Goal: Check status: Check status

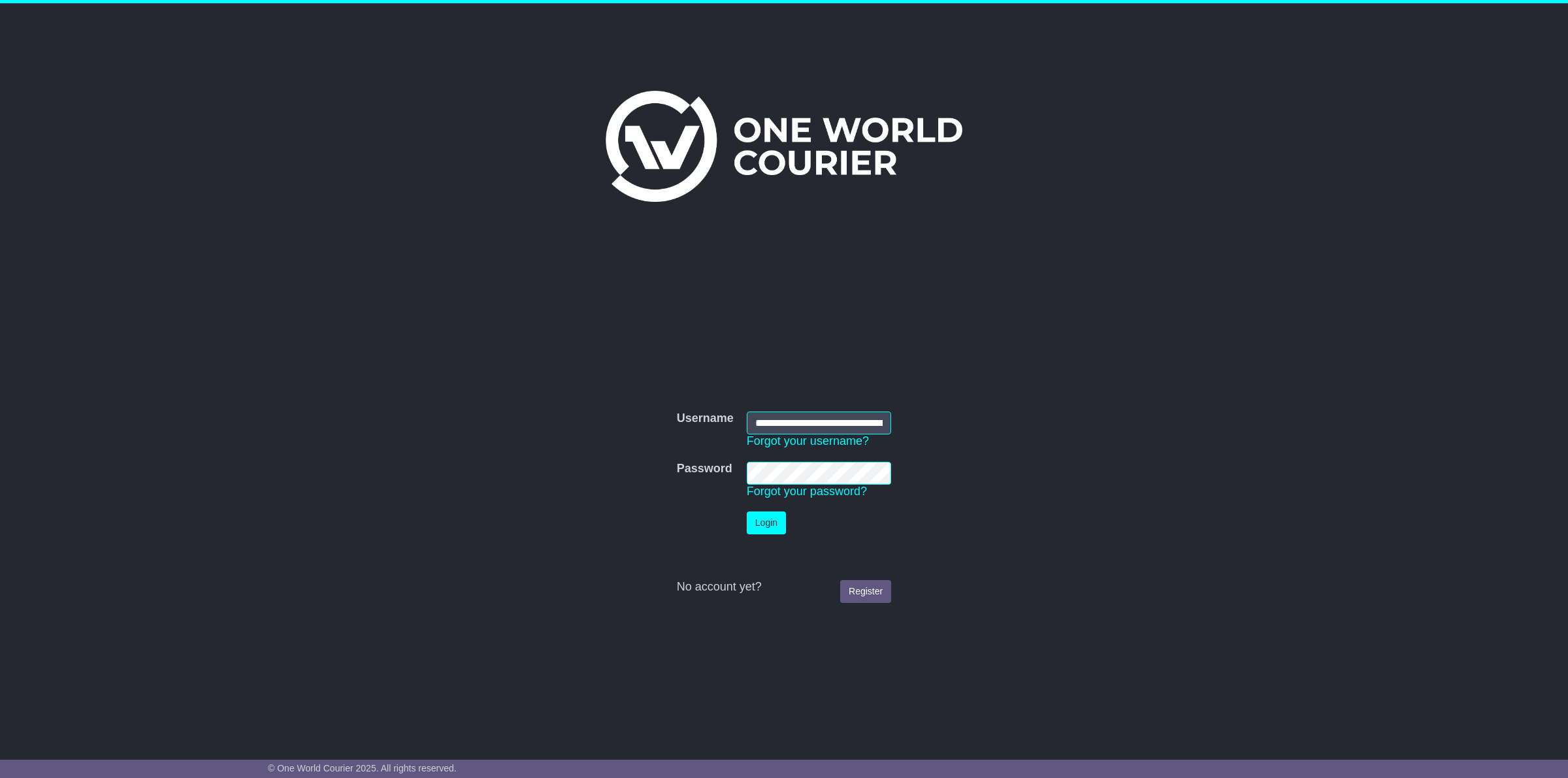
click at [765, 518] on button "Login" at bounding box center [767, 523] width 39 height 23
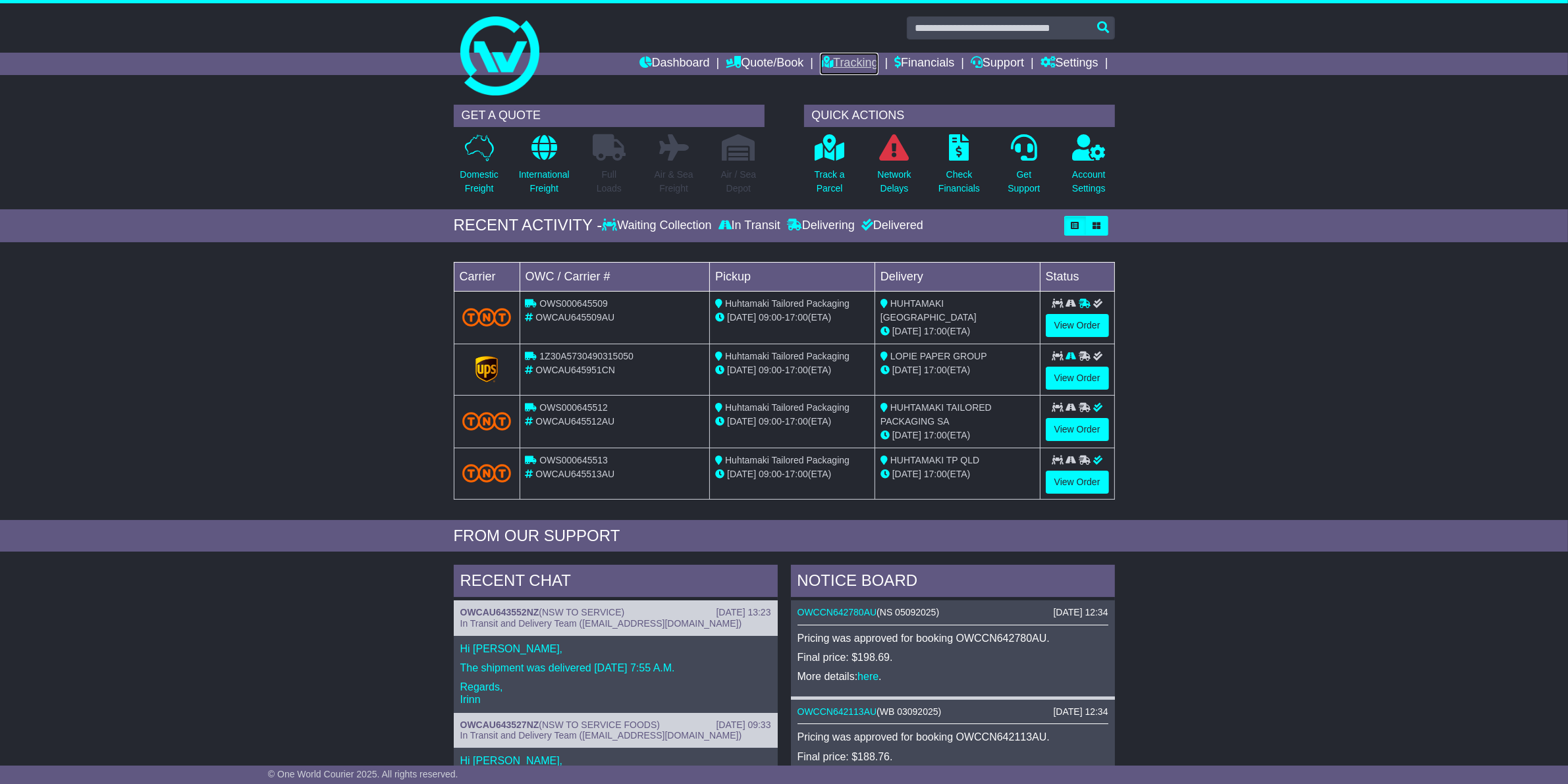
click at [849, 60] on link "Tracking" at bounding box center [849, 64] width 58 height 23
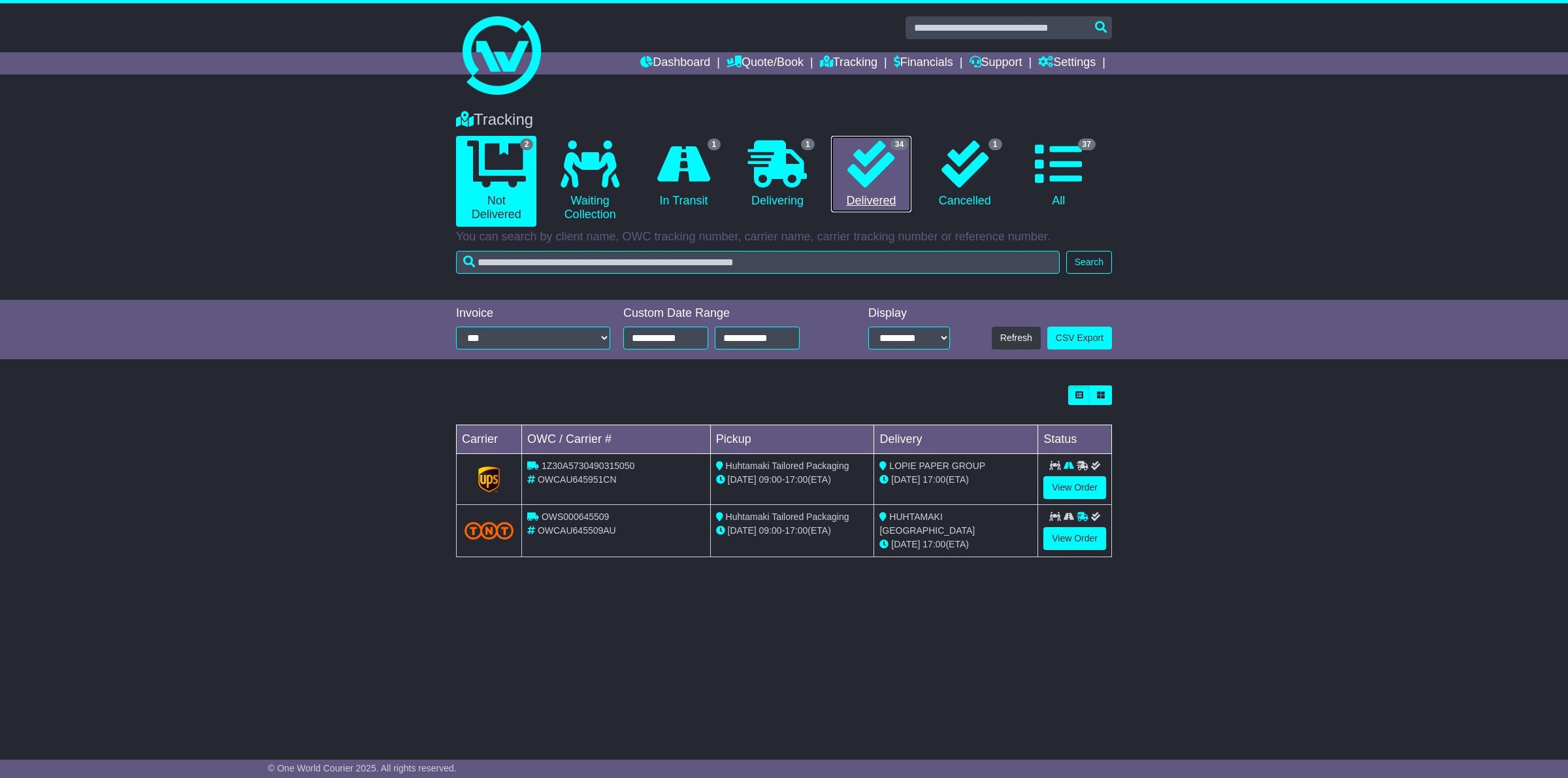
click at [883, 202] on link "34 Delivered" at bounding box center [871, 174] width 80 height 77
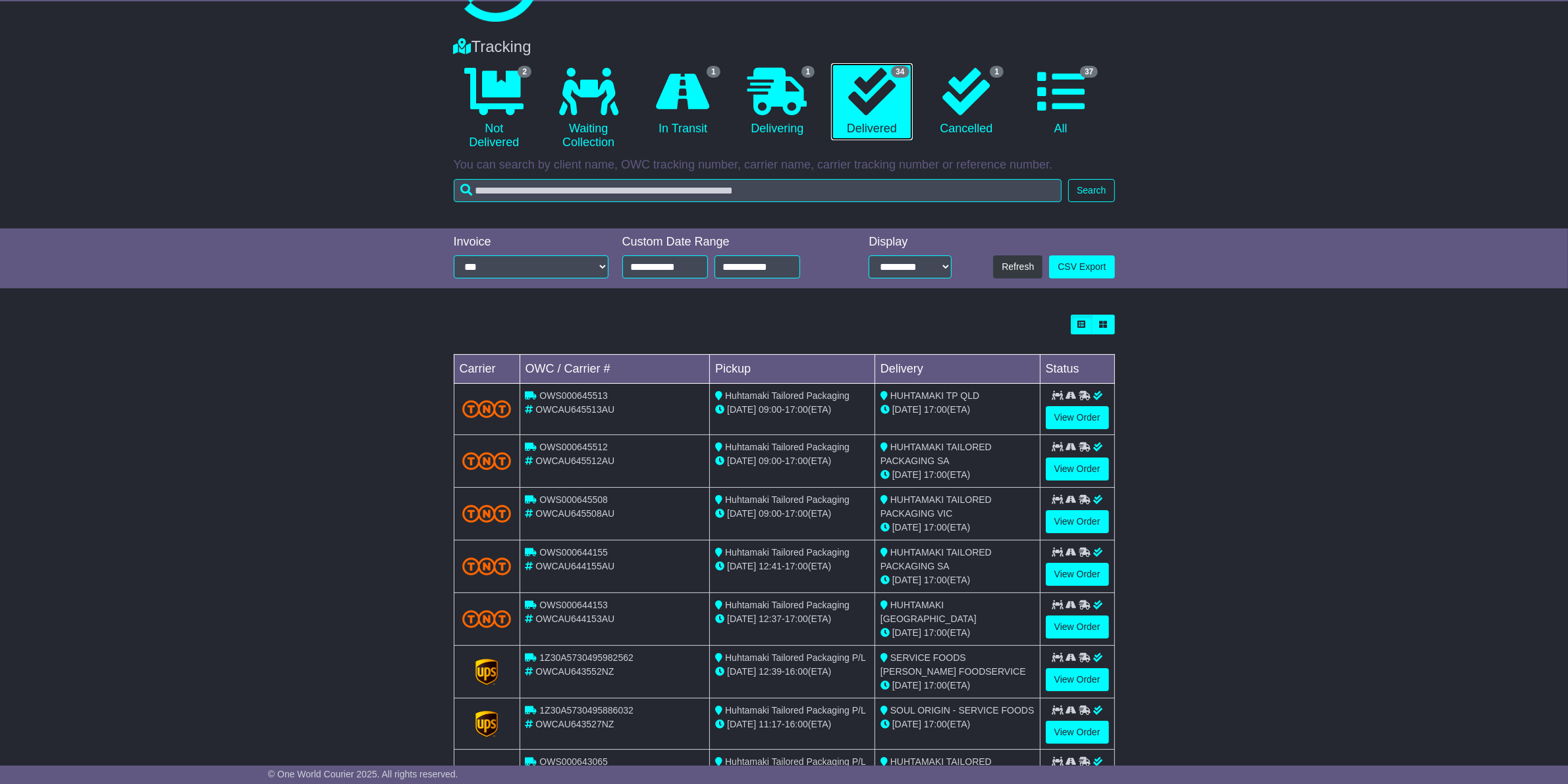
scroll to position [199, 0]
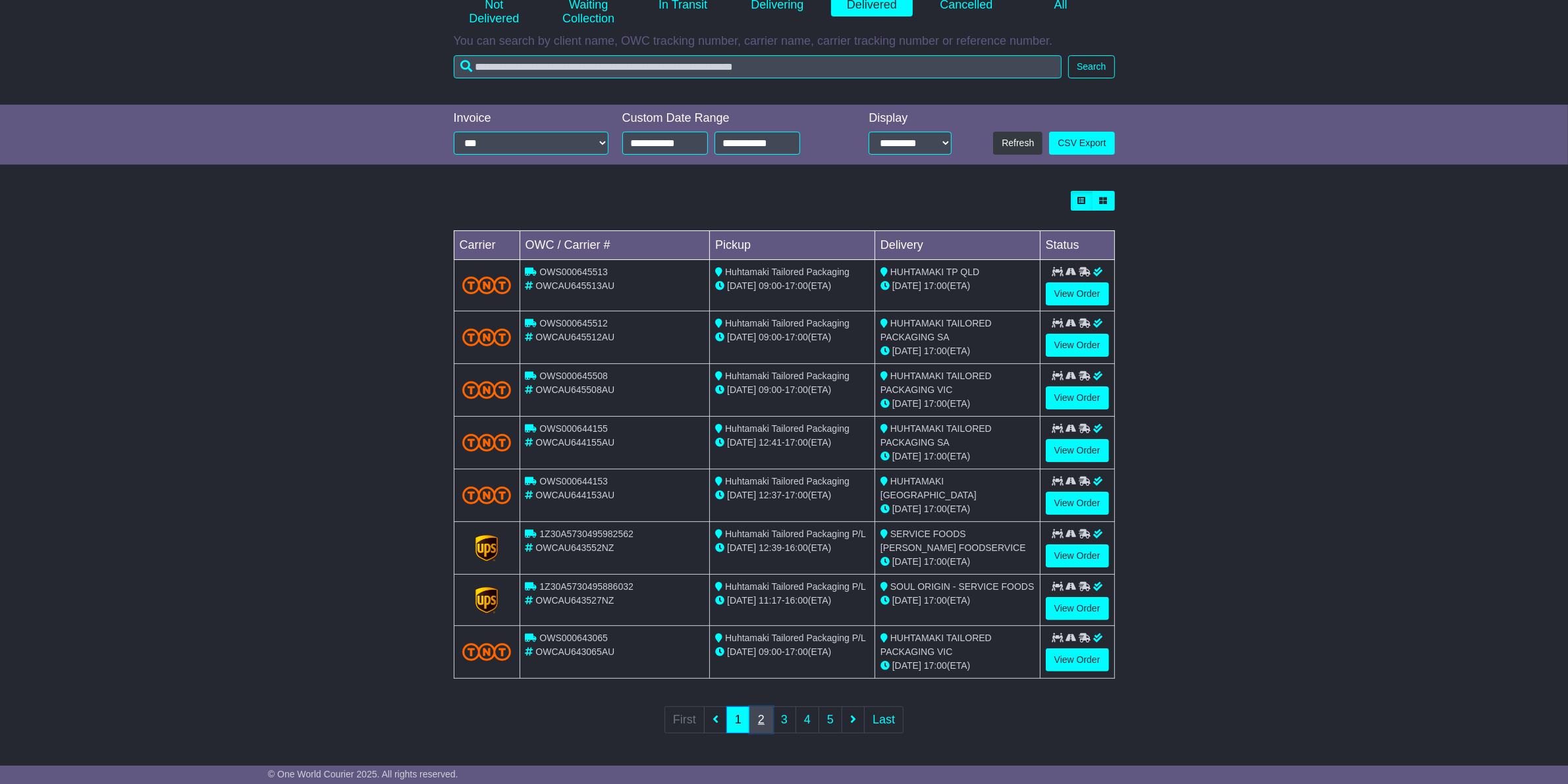
click at [763, 720] on link "2" at bounding box center [761, 720] width 23 height 27
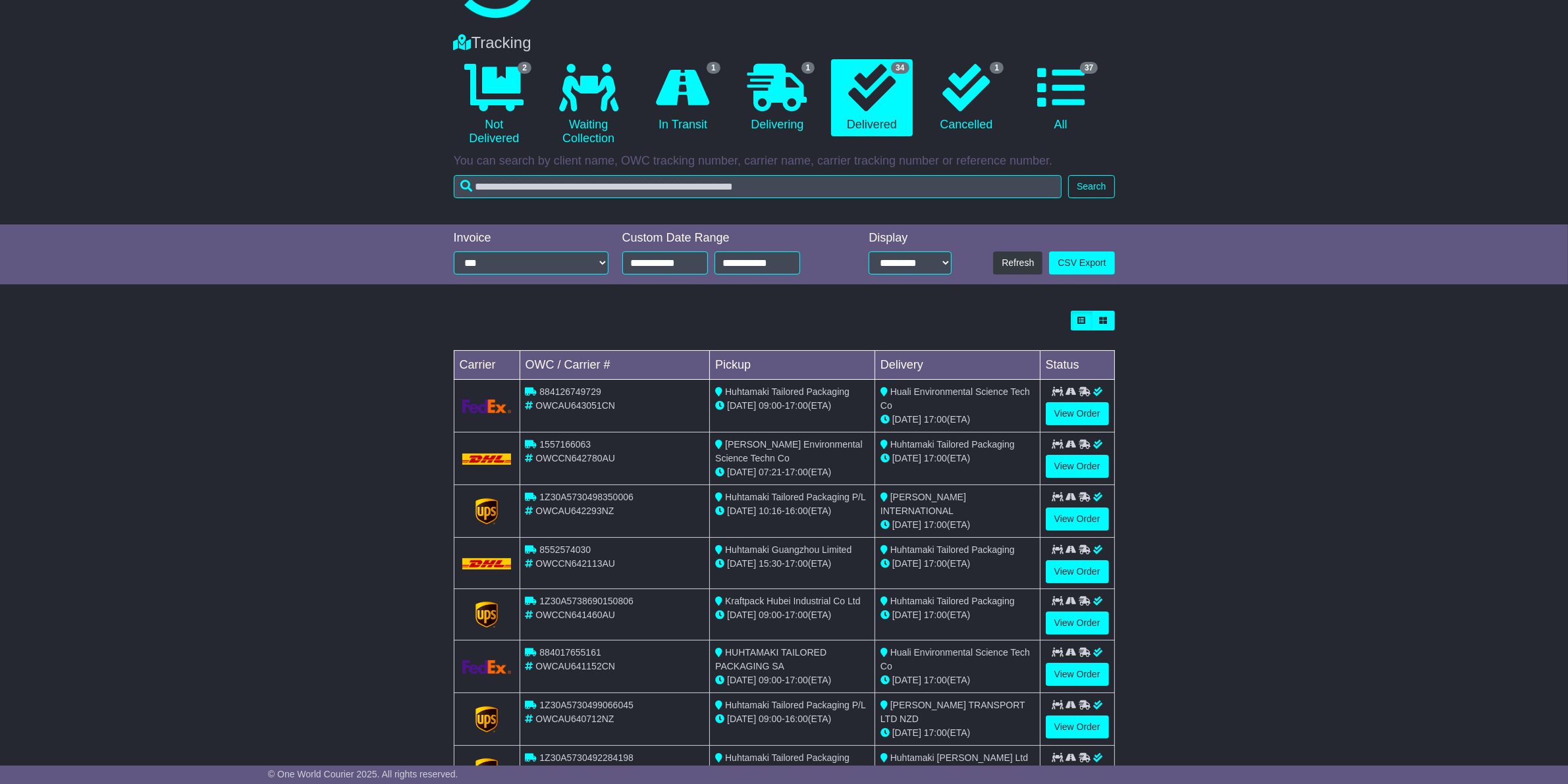
scroll to position [165, 0]
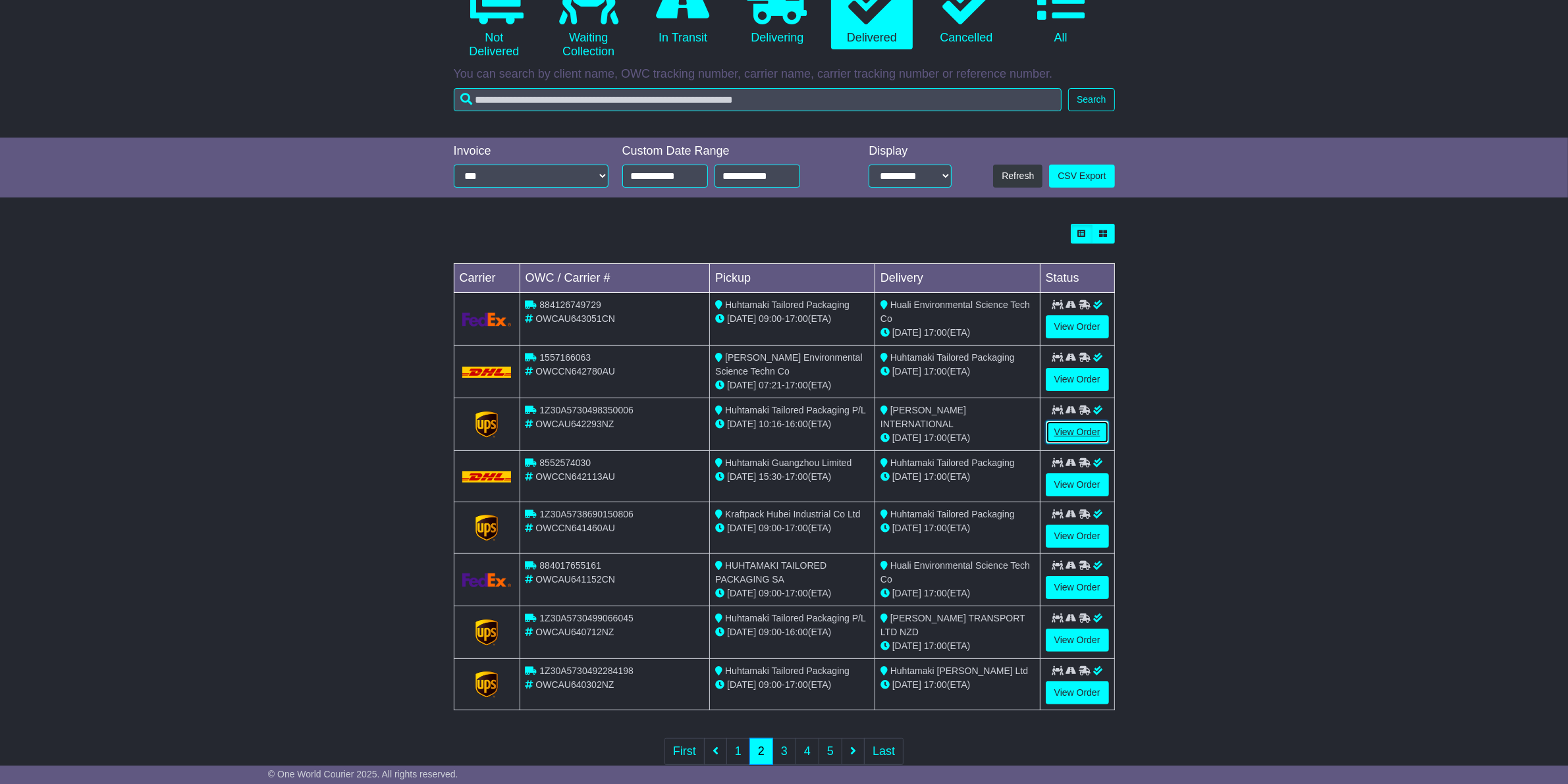
click at [1091, 436] on link "View Order" at bounding box center [1077, 432] width 63 height 23
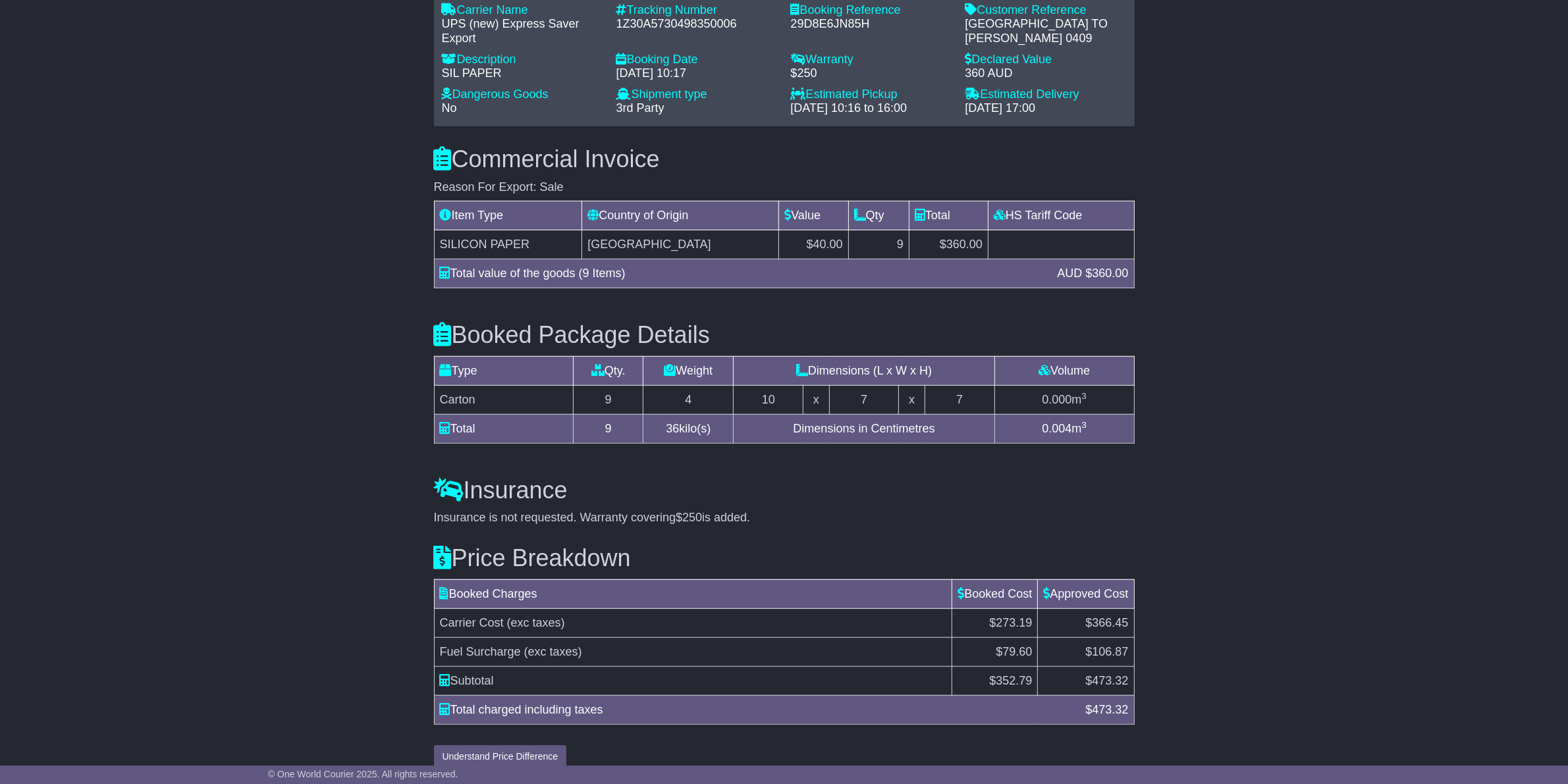
scroll to position [1082, 0]
